Goal: Contribute content: Add original content to the website for others to see

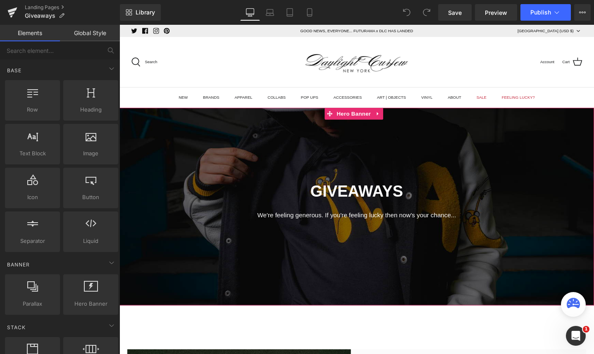
scroll to position [10, 0]
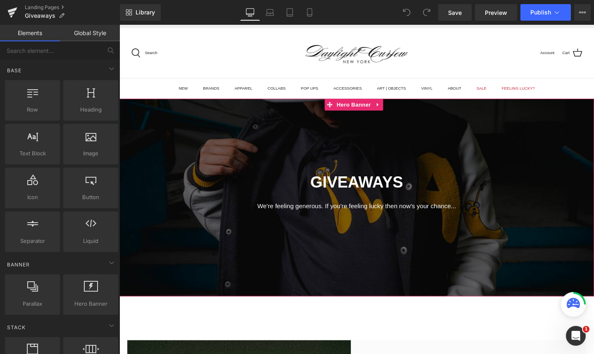
click at [276, 244] on div at bounding box center [370, 207] width 500 height 208
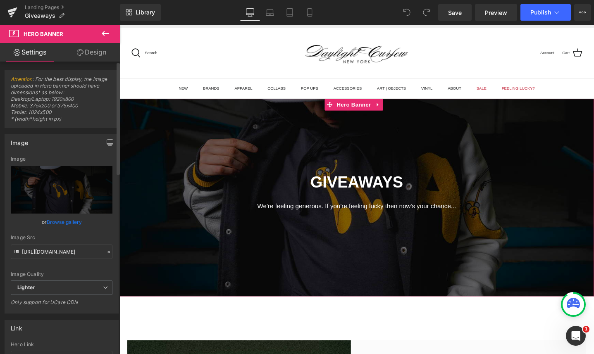
click at [61, 220] on link "Browse gallery" at bounding box center [64, 222] width 35 height 14
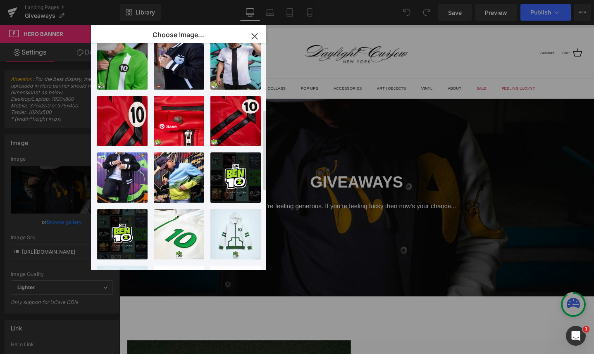
scroll to position [0, 0]
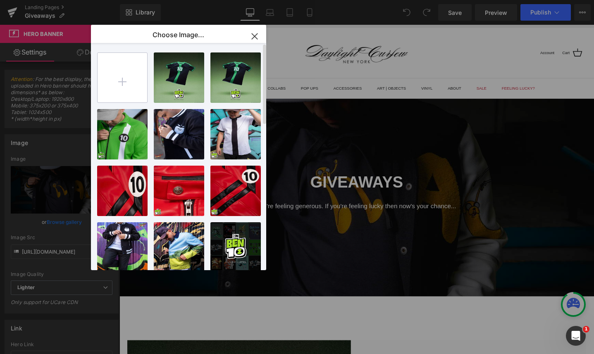
click at [126, 75] on input "file" at bounding box center [123, 78] width 50 height 50
type input "C:\fakepath\Screenshot [DATE] 9.35.45 PM.png"
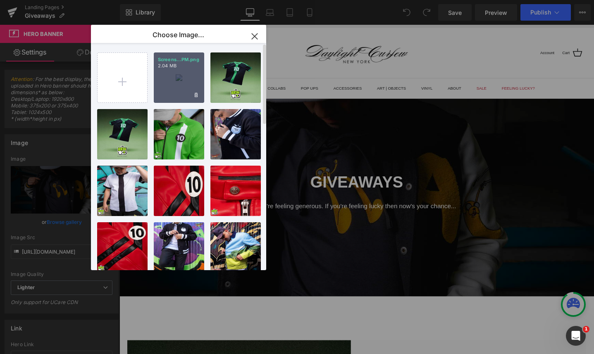
click at [175, 83] on div "Screens...PM.png 2.04 MB" at bounding box center [179, 78] width 50 height 50
type input "[URL][DOMAIN_NAME]"
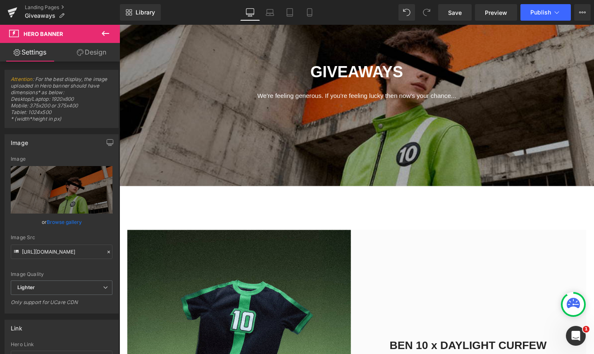
scroll to position [300, 0]
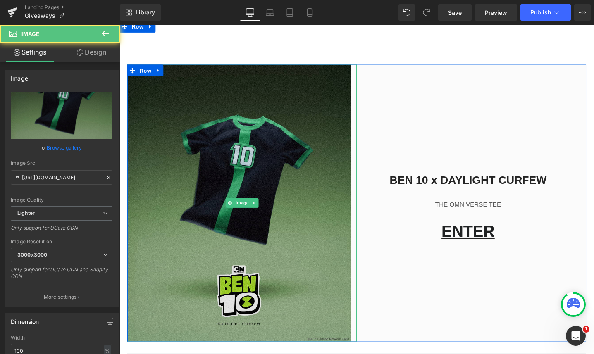
click at [250, 239] on img at bounding box center [249, 213] width 242 height 292
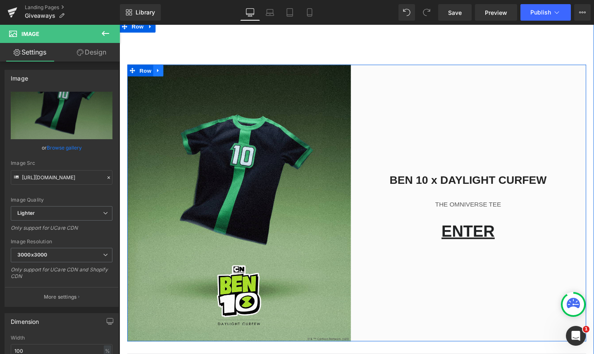
click at [159, 72] on icon at bounding box center [160, 74] width 2 height 4
click at [168, 73] on icon at bounding box center [171, 73] width 6 height 6
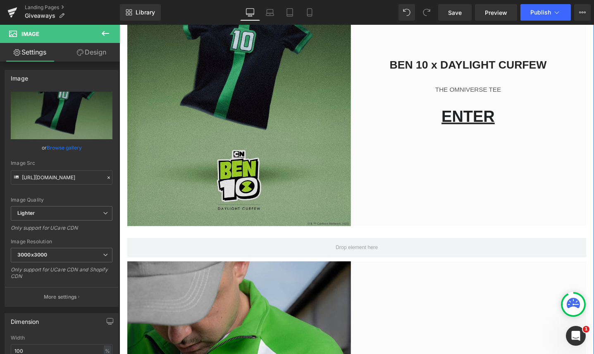
scroll to position [726, 0]
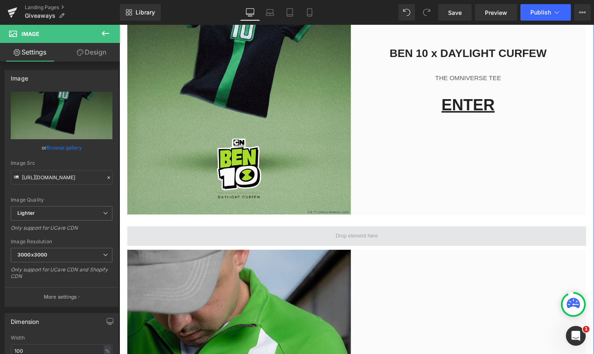
click at [225, 249] on span at bounding box center [370, 247] width 484 height 21
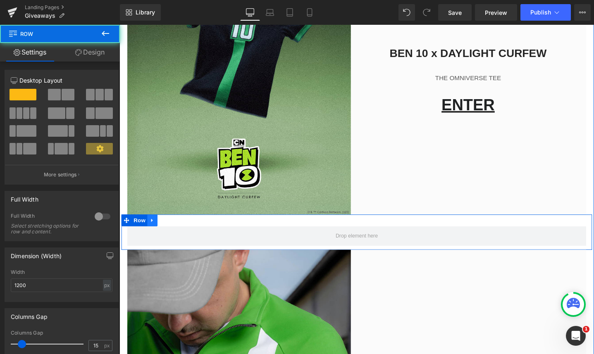
click at [152, 233] on icon at bounding box center [154, 231] width 6 height 6
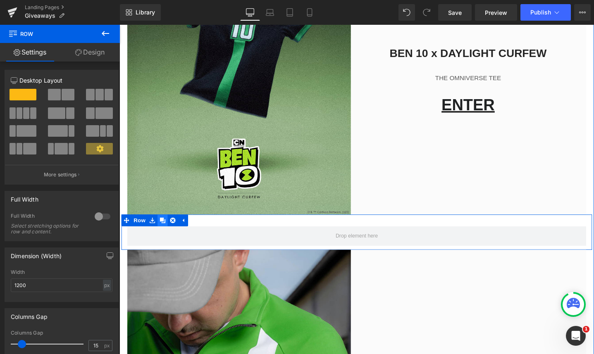
click at [162, 235] on link at bounding box center [165, 231] width 11 height 12
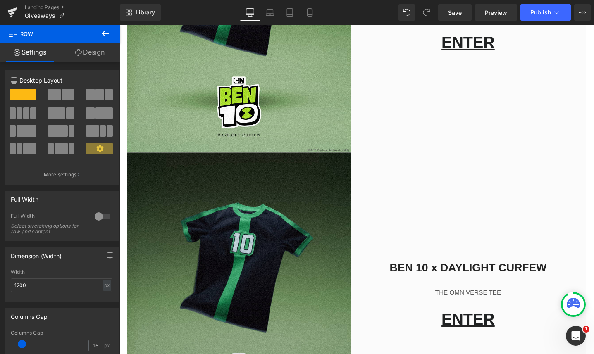
scroll to position [485, 0]
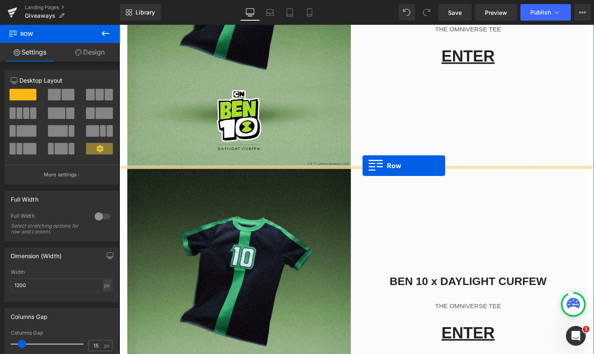
drag, startPoint x: 123, startPoint y: 278, endPoint x: 376, endPoint y: 173, distance: 273.5
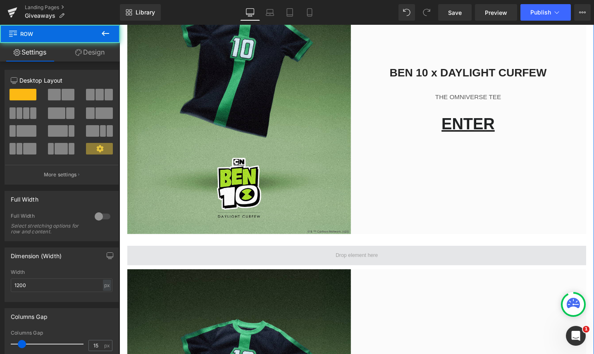
scroll to position [315, 0]
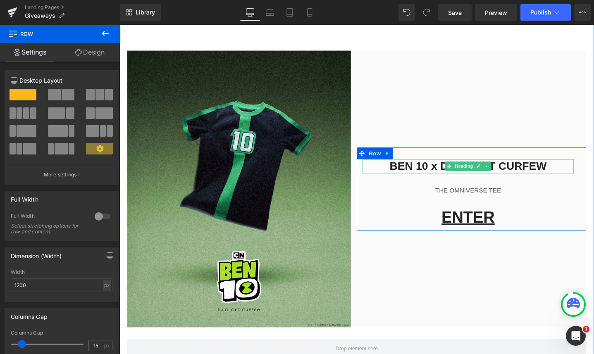
click at [436, 171] on h2 "BEN 10 x DAYLIGHT CURFEW" at bounding box center [487, 174] width 223 height 15
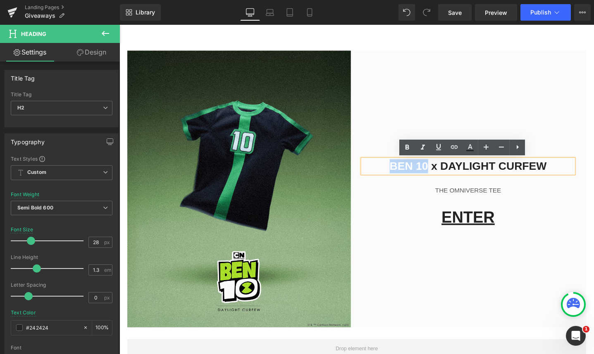
drag, startPoint x: 440, startPoint y: 173, endPoint x: 404, endPoint y: 170, distance: 36.5
click at [404, 170] on h2 "BEN 10 x DAYLIGHT CURFEW" at bounding box center [487, 174] width 223 height 15
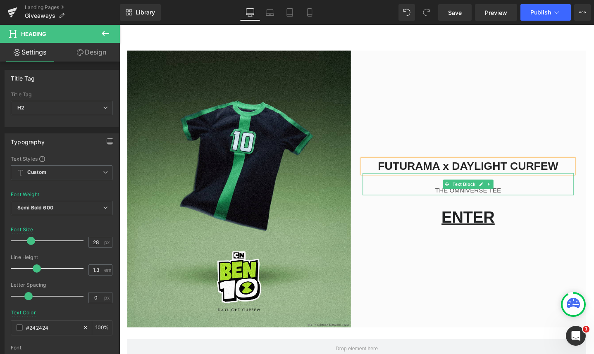
click at [471, 200] on p "THE OMNIVERSE TEE" at bounding box center [487, 200] width 223 height 10
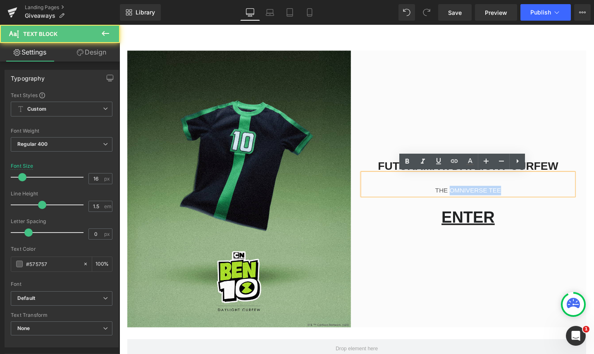
drag, startPoint x: 519, startPoint y: 199, endPoint x: 465, endPoint y: 199, distance: 54.6
click at [465, 199] on p "THE OMNIVERSE TEE" at bounding box center [487, 200] width 223 height 10
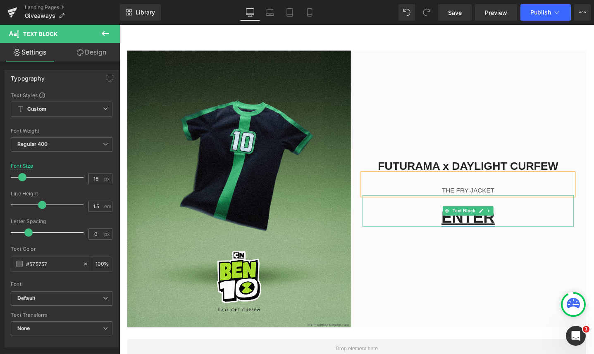
click at [477, 230] on link "ENTER" at bounding box center [487, 228] width 56 height 18
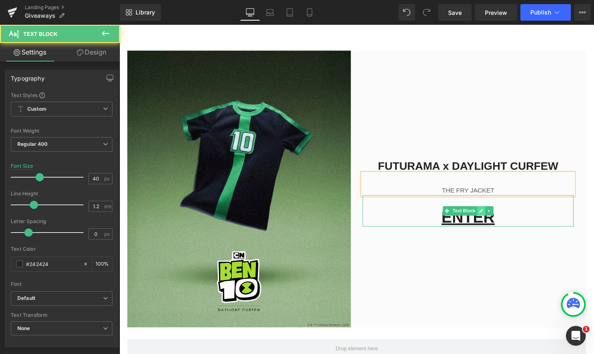
click at [497, 224] on link at bounding box center [501, 221] width 9 height 10
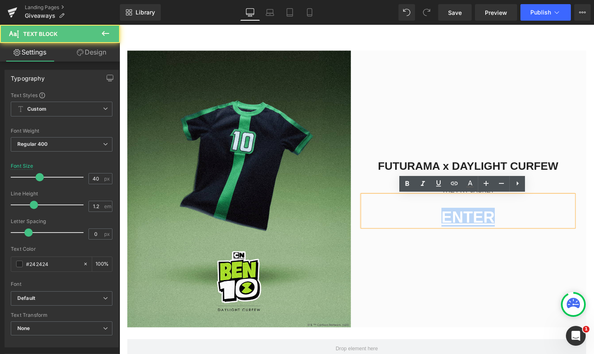
drag, startPoint x: 512, startPoint y: 230, endPoint x: 451, endPoint y: 226, distance: 60.9
click at [451, 226] on p "ENTER" at bounding box center [487, 228] width 223 height 20
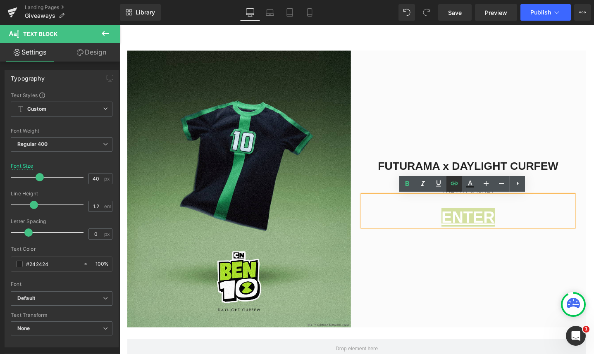
click at [455, 185] on icon at bounding box center [455, 184] width 10 height 10
click at [454, 240] on input "[URL][DOMAIN_NAME]" at bounding box center [483, 238] width 127 height 21
paste input "futurama-the-fry-jacket"
type input "[URL][DOMAIN_NAME]"
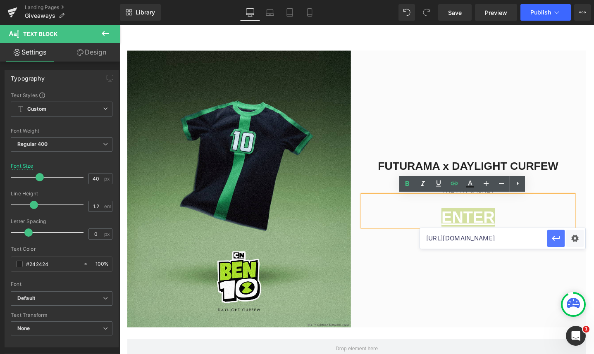
click at [555, 237] on icon "button" at bounding box center [556, 239] width 10 height 10
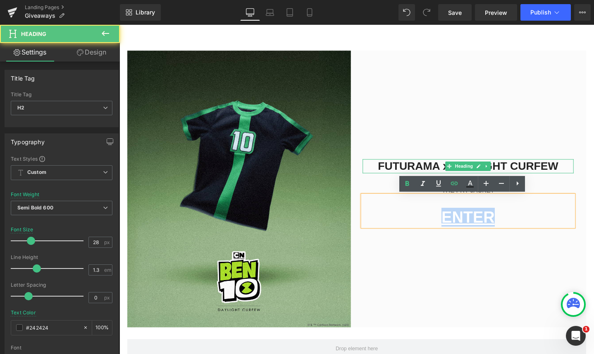
click at [450, 171] on h2 "FUTURAMA x DAYLIGHT CURFEW" at bounding box center [487, 174] width 223 height 15
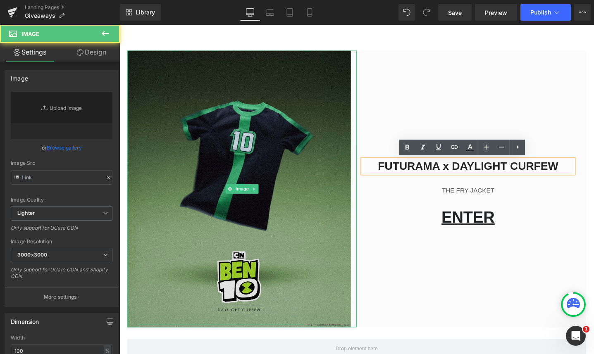
type input "[URL][DOMAIN_NAME]"
click at [270, 196] on img at bounding box center [249, 198] width 242 height 292
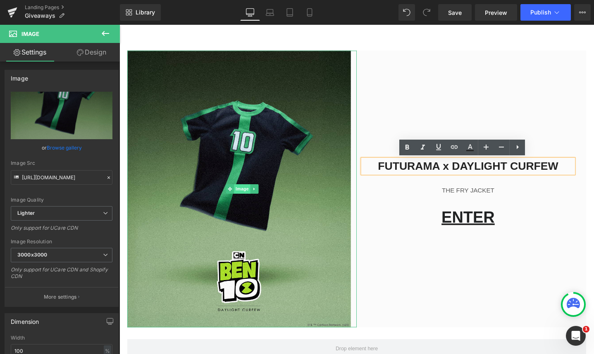
click at [246, 199] on span "Image" at bounding box center [248, 198] width 17 height 10
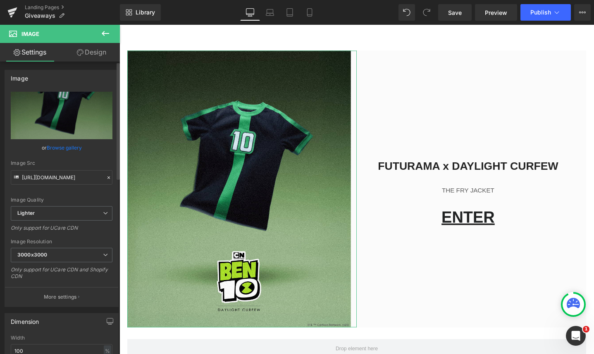
click at [71, 148] on link "Browse gallery" at bounding box center [64, 148] width 35 height 14
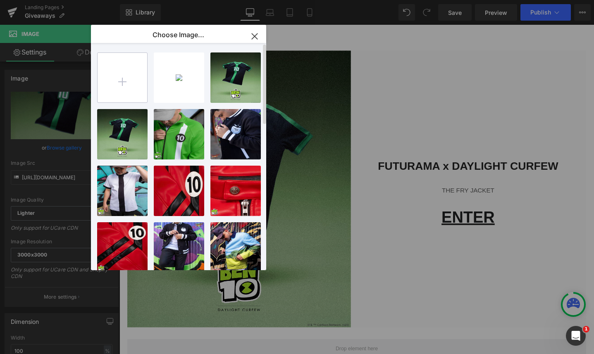
click at [114, 88] on input "file" at bounding box center [123, 78] width 50 height 50
type input "C:\fakepath\Jacket.jpg"
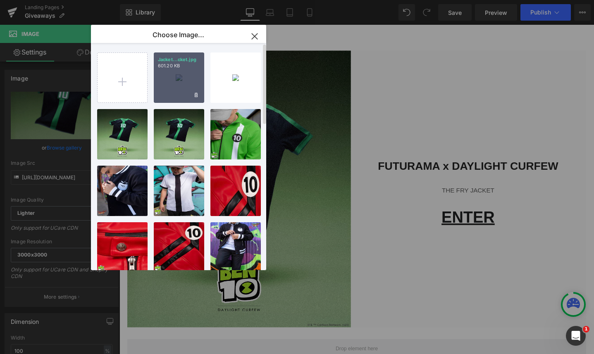
click at [179, 81] on div "Jacket...cket.jpg 601.20 KB" at bounding box center [179, 78] width 50 height 50
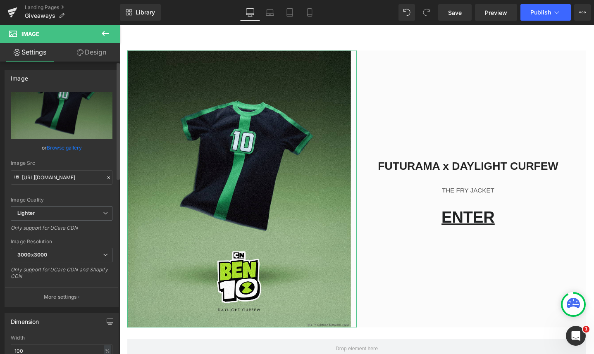
click at [63, 147] on link "Browse gallery" at bounding box center [64, 148] width 35 height 14
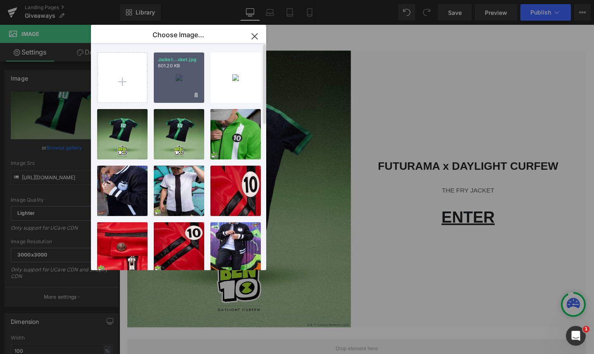
click at [175, 86] on div "Jacket...cket.jpg 601.20 KB" at bounding box center [179, 78] width 50 height 50
type input "[URL][DOMAIN_NAME]"
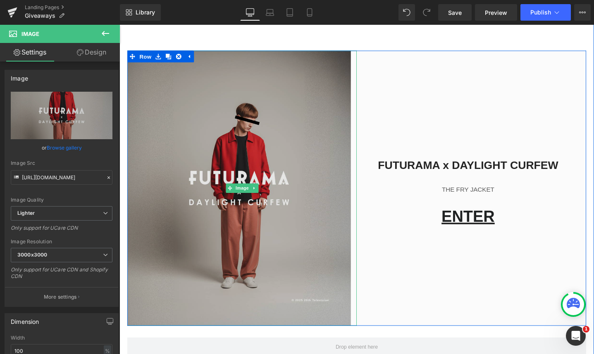
click at [215, 136] on img at bounding box center [249, 197] width 242 height 290
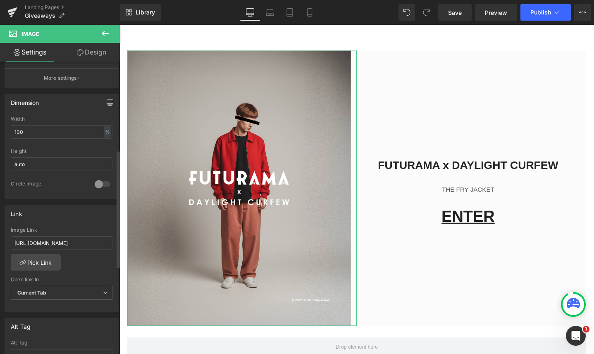
scroll to position [222, 0]
click at [46, 241] on input "[URL][DOMAIN_NAME]" at bounding box center [62, 241] width 102 height 14
paste input "futurama-the-fry-jacket"
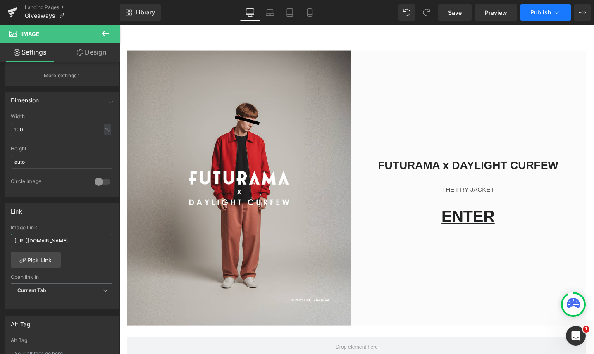
type input "[URL][DOMAIN_NAME]"
click at [538, 15] on span "Publish" at bounding box center [541, 12] width 21 height 7
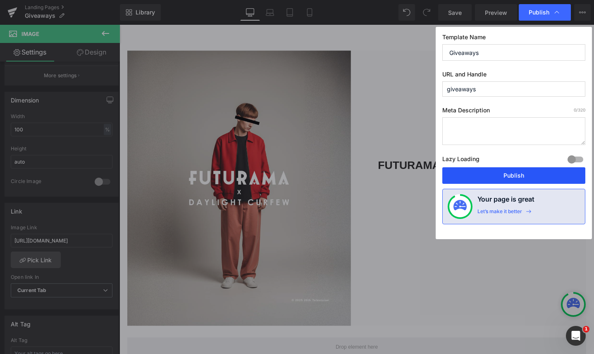
click at [502, 173] on button "Publish" at bounding box center [514, 175] width 143 height 17
